Goal: Navigation & Orientation: Find specific page/section

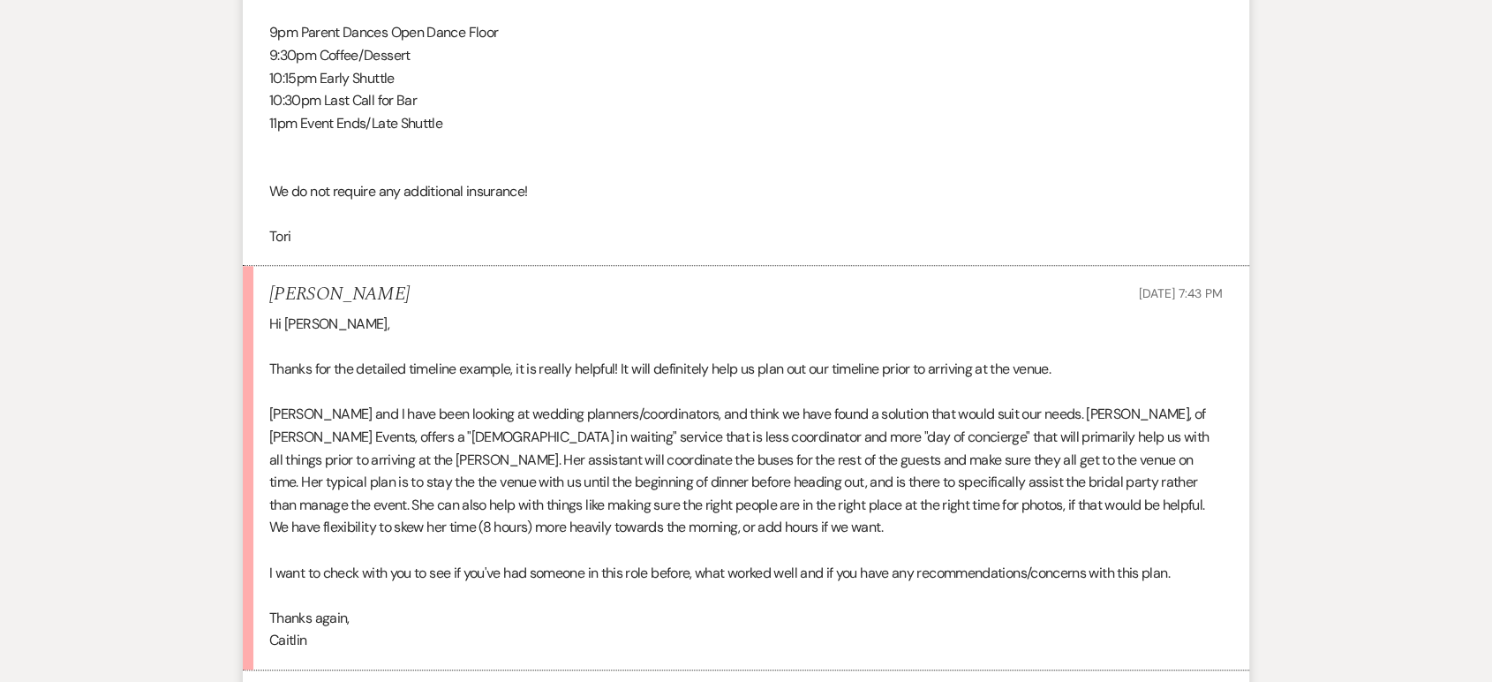
scroll to position [8468, 0]
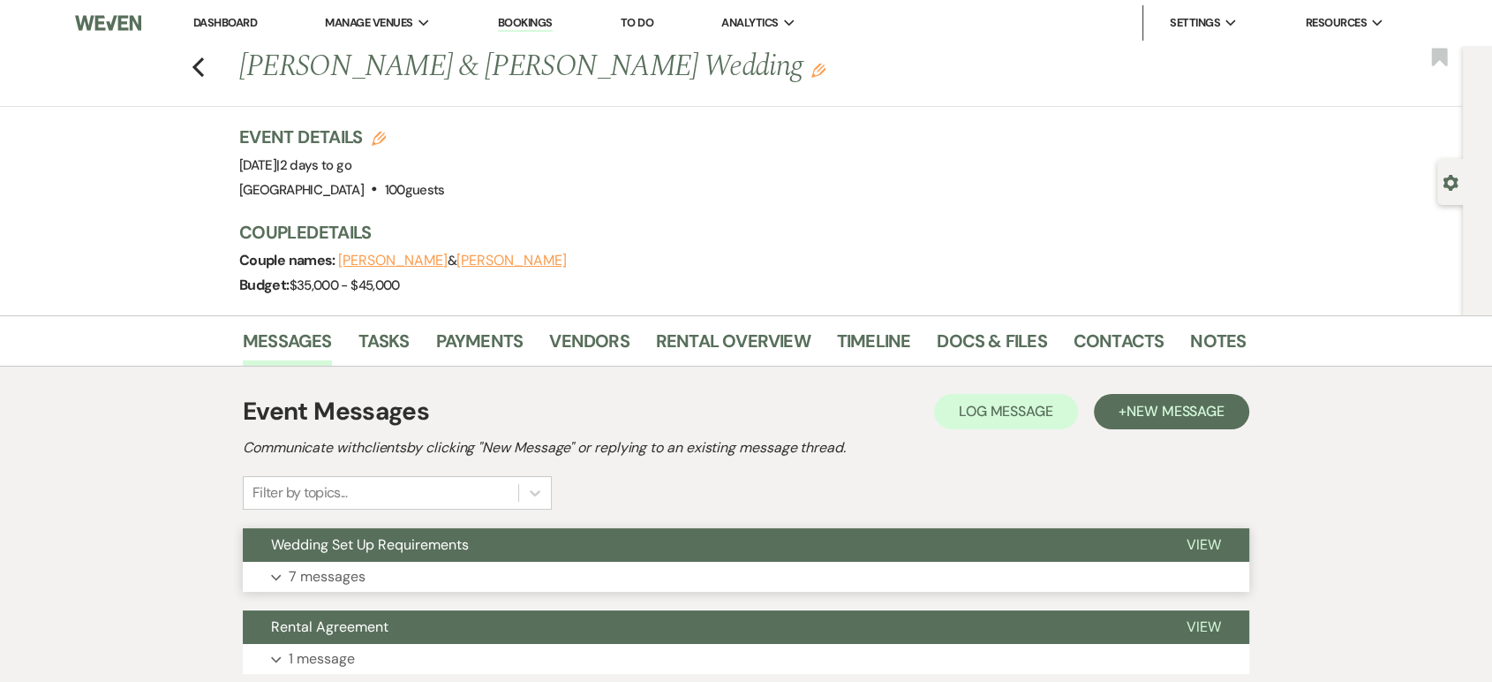
click at [536, 563] on button "Expand 7 messages" at bounding box center [746, 576] width 1006 height 30
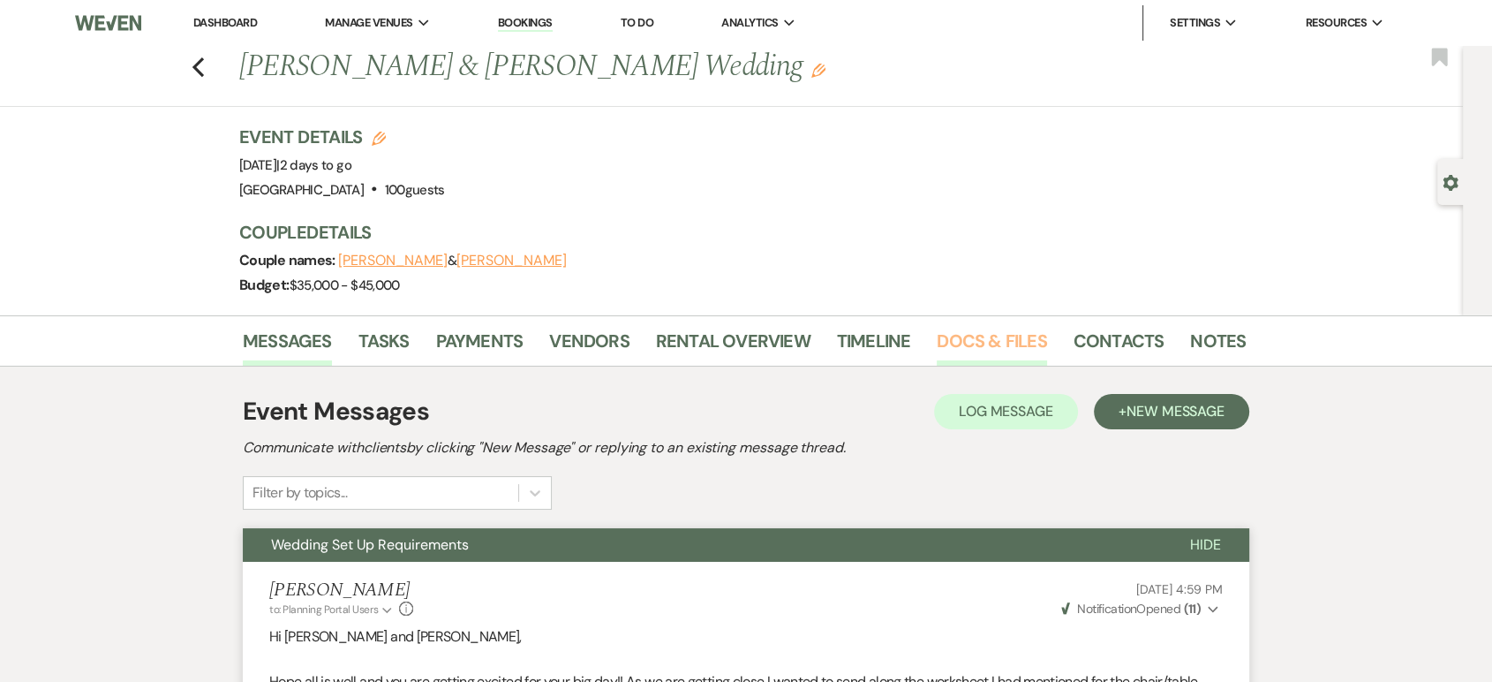
click at [947, 336] on link "Docs & Files" at bounding box center [991, 346] width 109 height 39
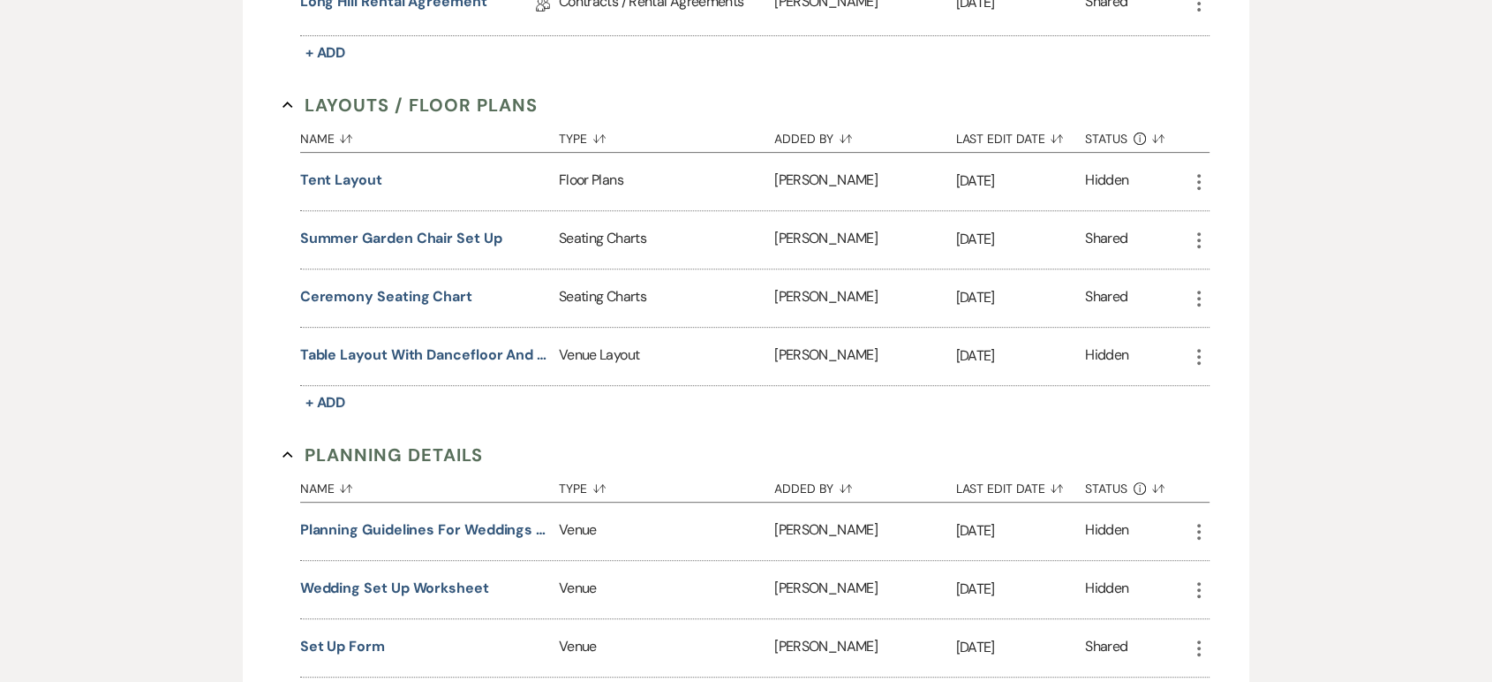
scroll to position [915, 0]
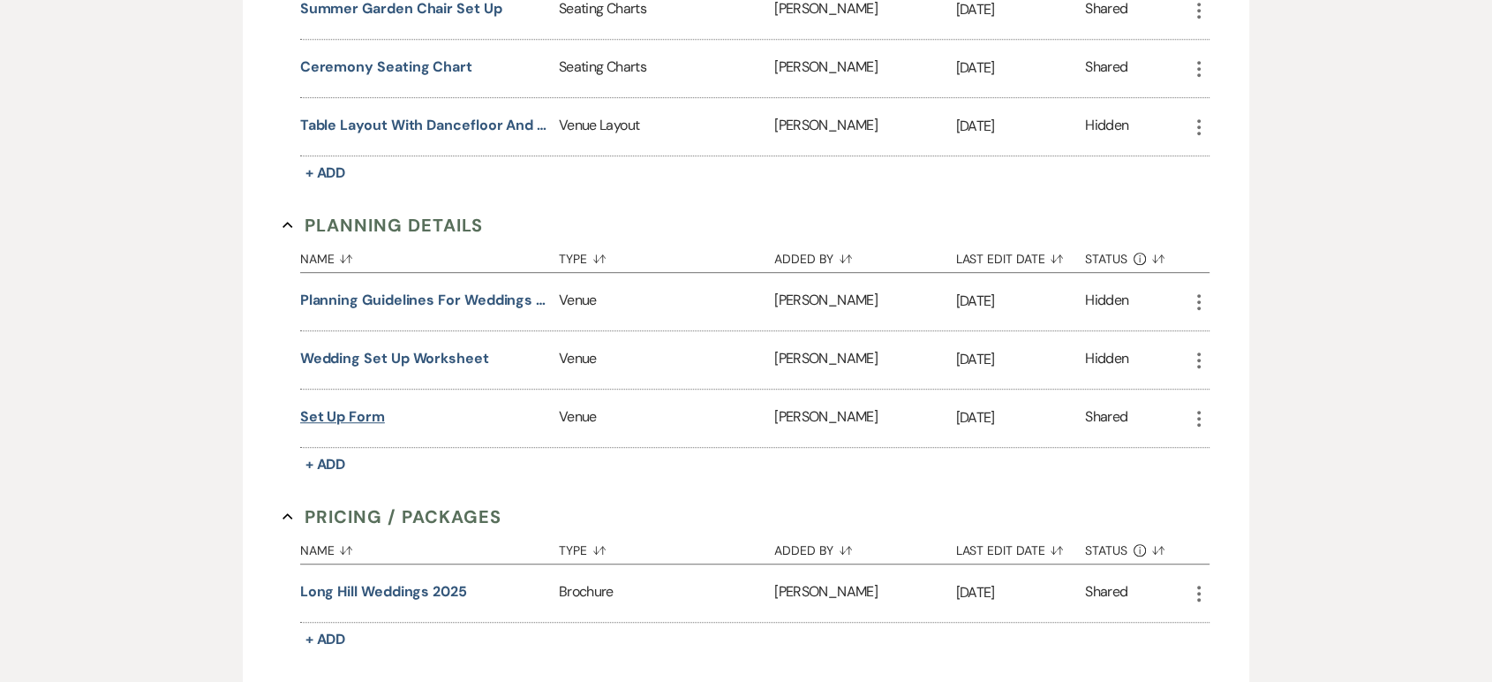
click at [336, 416] on button "Set up Form" at bounding box center [342, 416] width 85 height 21
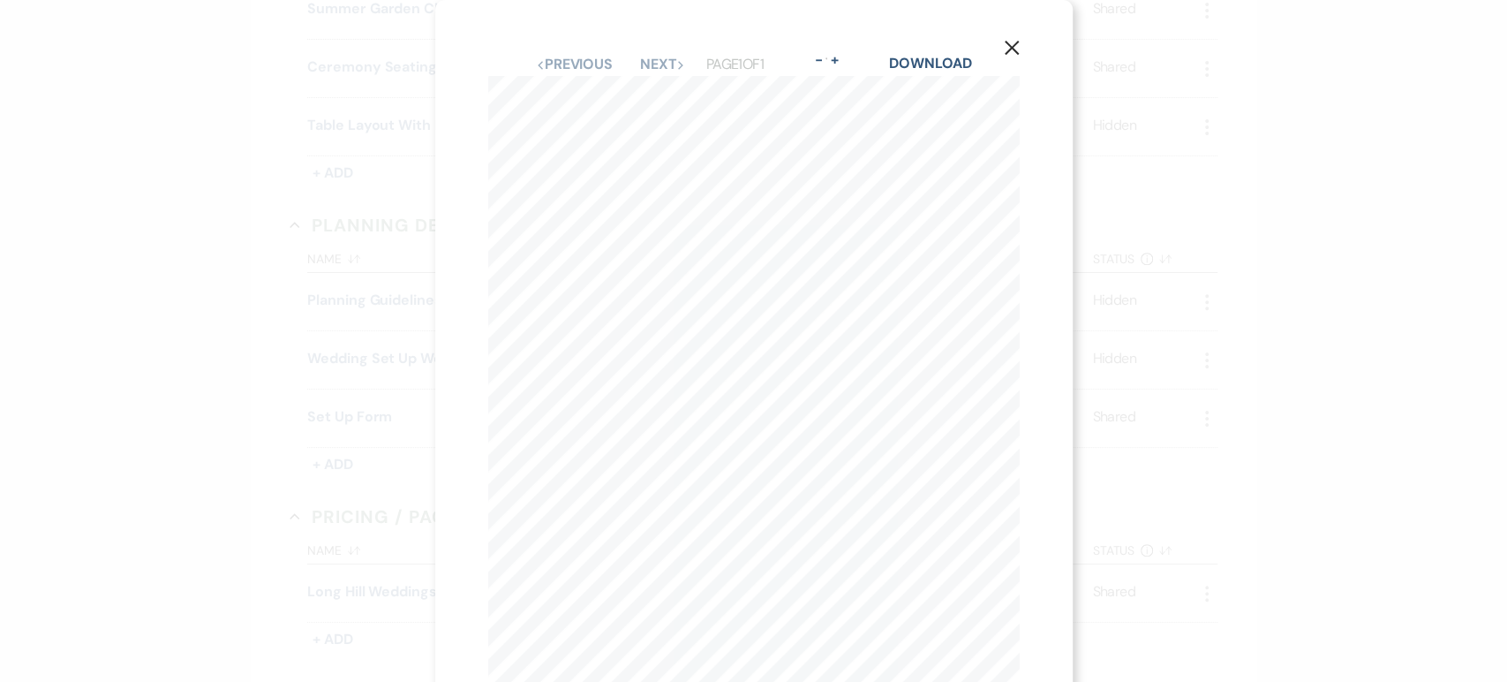
click at [1009, 49] on use "button" at bounding box center [1011, 48] width 14 height 14
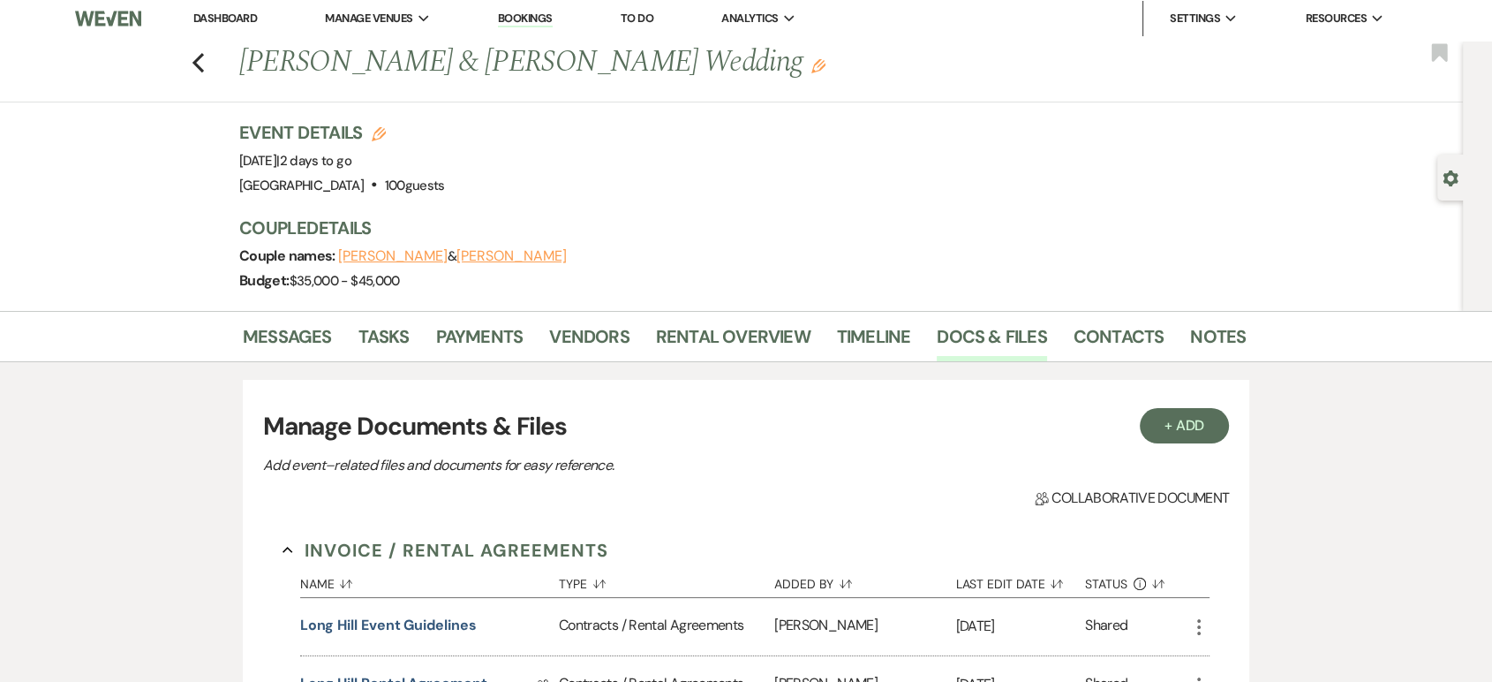
scroll to position [0, 0]
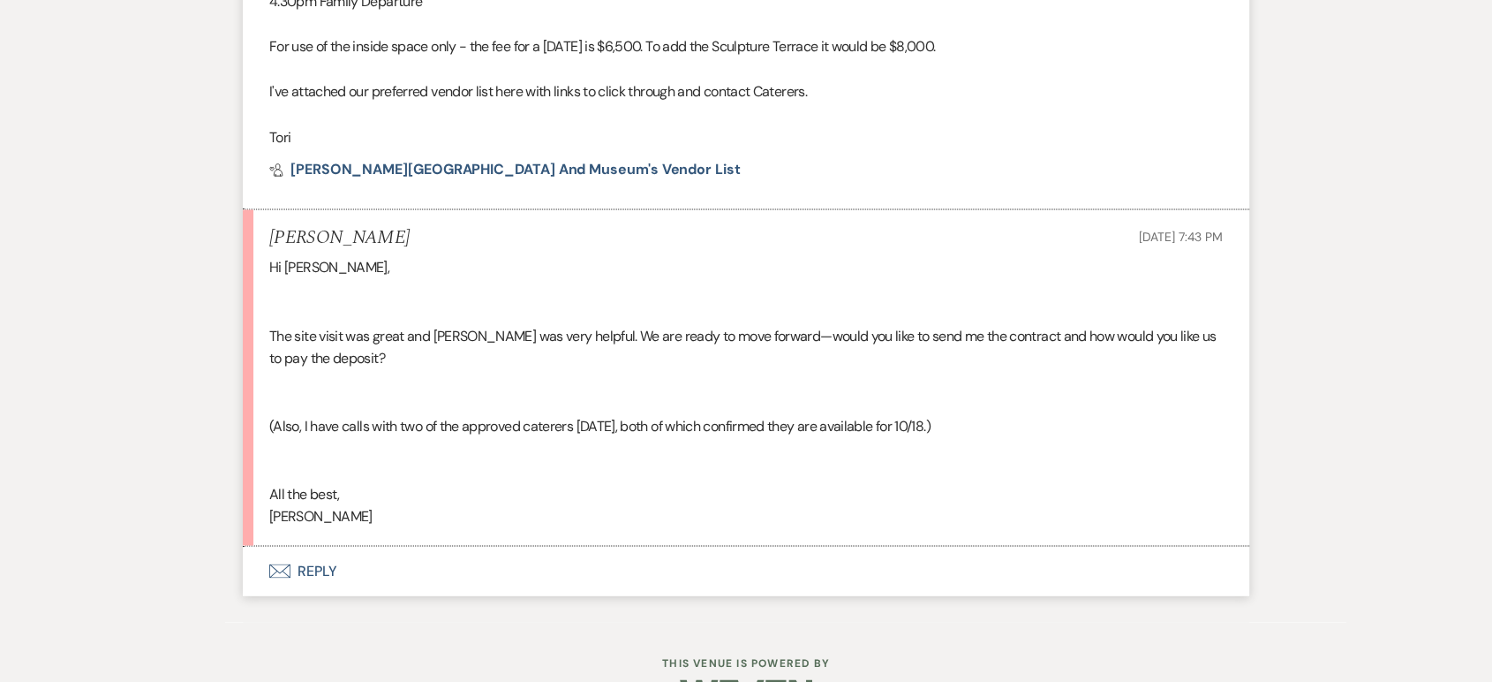
scroll to position [3033, 0]
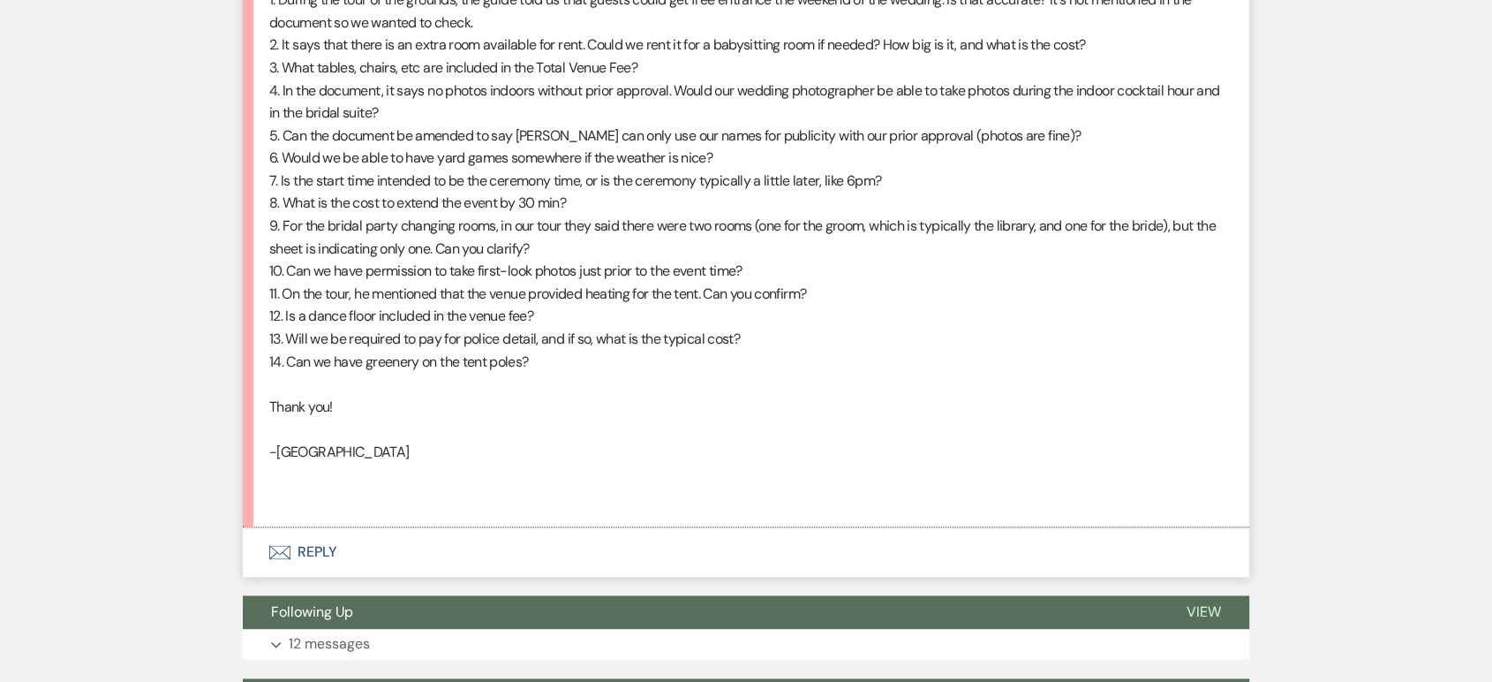
scroll to position [2317, 0]
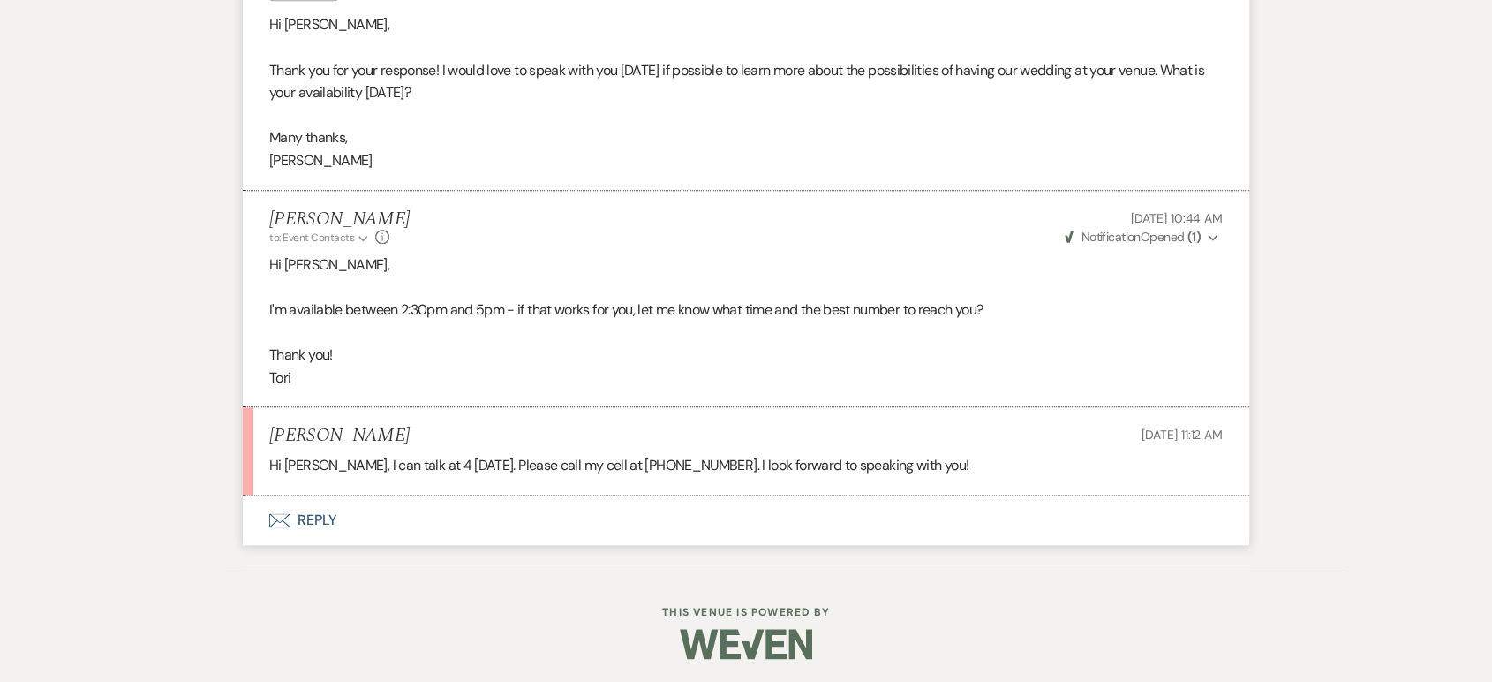
scroll to position [2058, 0]
